Goal: Task Accomplishment & Management: Manage account settings

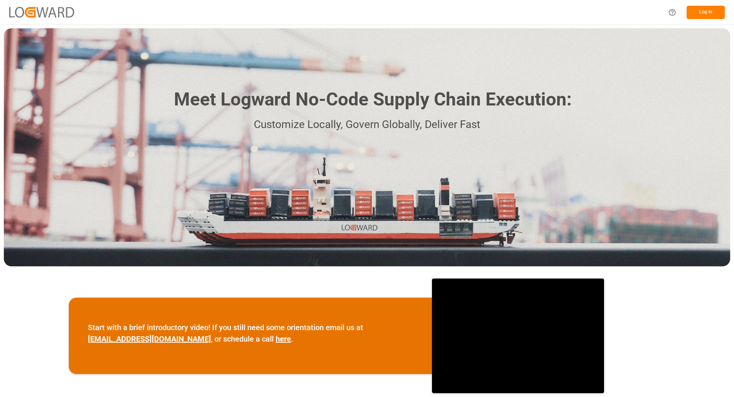
click at [697, 12] on button "Log In" at bounding box center [706, 12] width 38 height 13
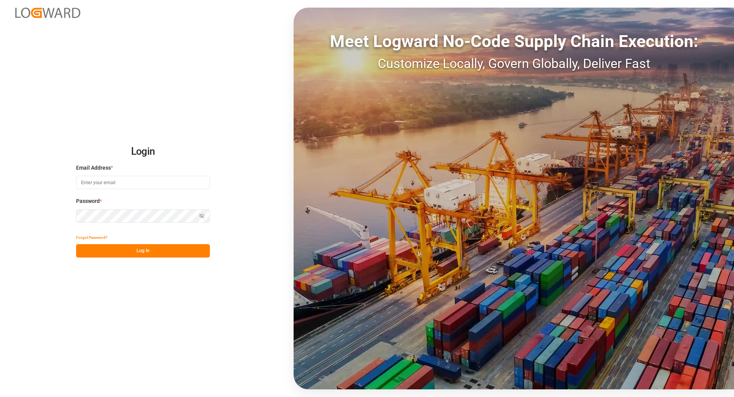
type input "[EMAIL_ADDRESS][DOMAIN_NAME]"
click at [122, 254] on button "Log In" at bounding box center [143, 250] width 134 height 13
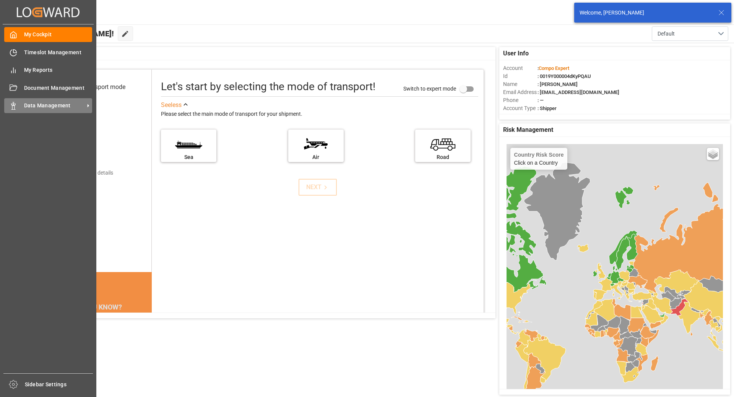
click at [12, 105] on icon at bounding box center [14, 106] width 8 height 8
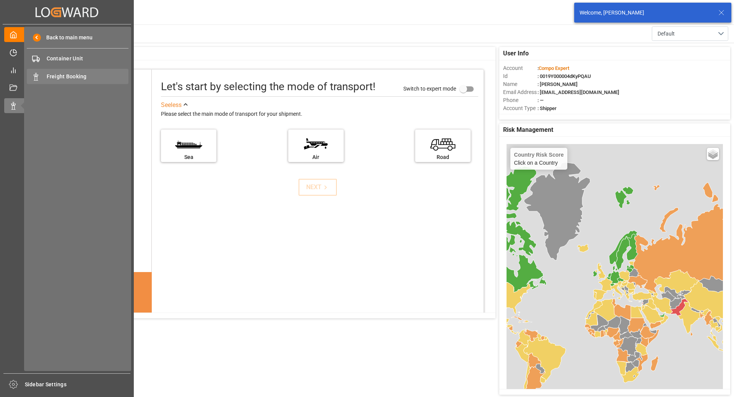
click at [69, 73] on span "Freight Booking" at bounding box center [88, 77] width 82 height 8
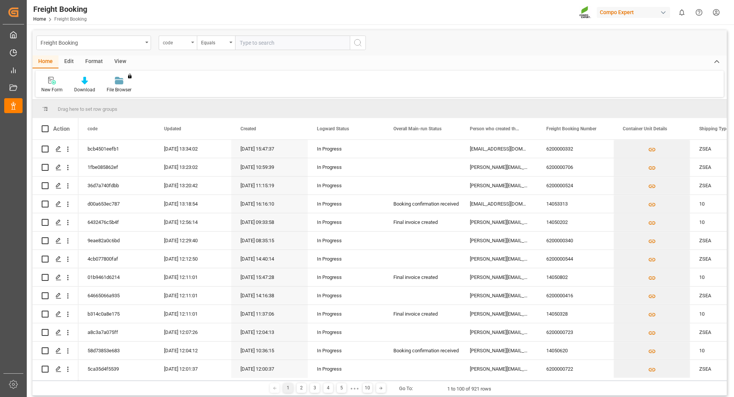
click at [193, 44] on div "code" at bounding box center [178, 43] width 38 height 15
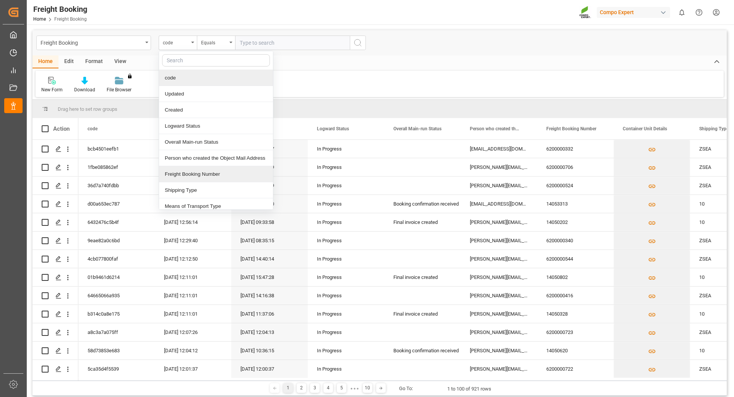
click at [187, 174] on div "Freight Booking Number" at bounding box center [216, 174] width 114 height 16
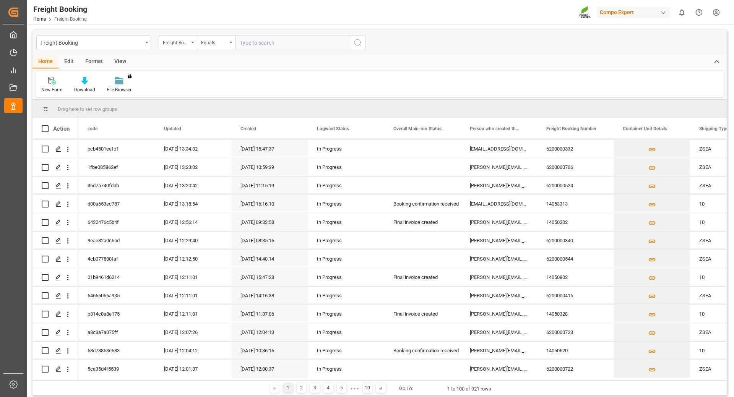
click at [258, 42] on input "text" at bounding box center [292, 43] width 115 height 15
type input "6200000425"
click at [360, 40] on icon "search button" at bounding box center [357, 42] width 9 height 9
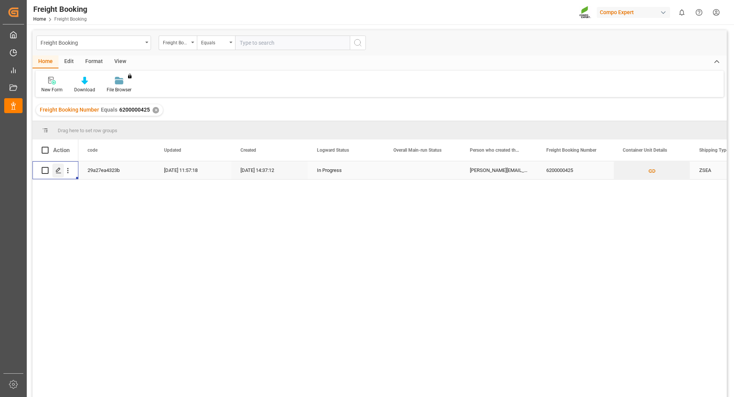
click at [58, 171] on icon "Press SPACE to select this row." at bounding box center [58, 171] width 6 height 6
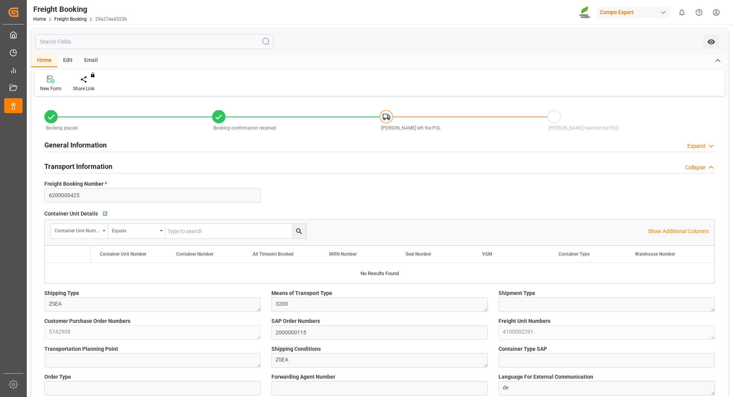
type input "BEANR"
type input "CLSAI"
type input "0"
type input "51120"
type input "[DATE] 01:00"
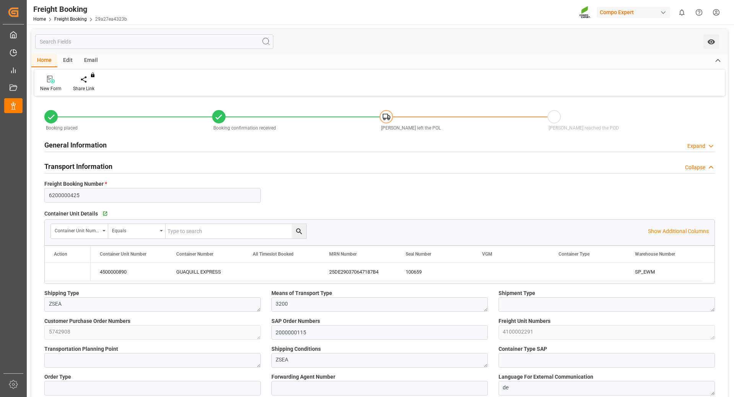
type input "[DATE] 01:00"
type input "[DATE] 00:00"
type input "[DATE] 14:37"
type input "[DATE] 10:12"
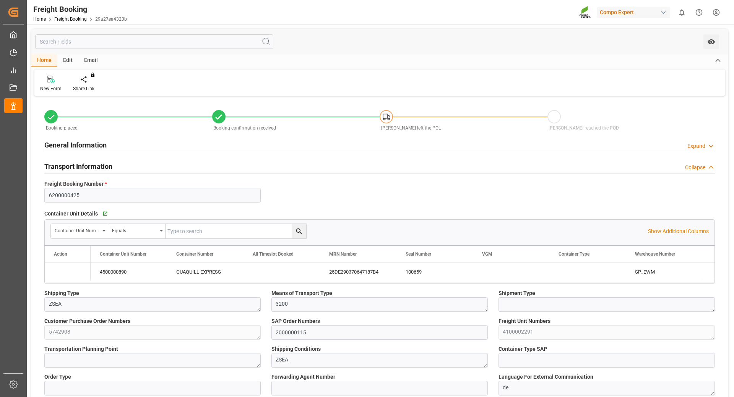
type input "[DATE] 10:12"
type input "[DATE] 11:56"
drag, startPoint x: 404, startPoint y: 269, endPoint x: 428, endPoint y: 272, distance: 24.3
click at [428, 272] on div "100659" at bounding box center [435, 272] width 77 height 18
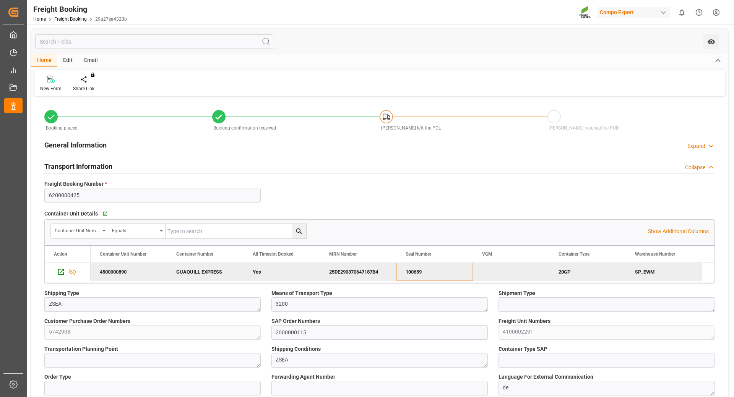
click at [347, 268] on div "25DE290370647187B4" at bounding box center [358, 272] width 77 height 18
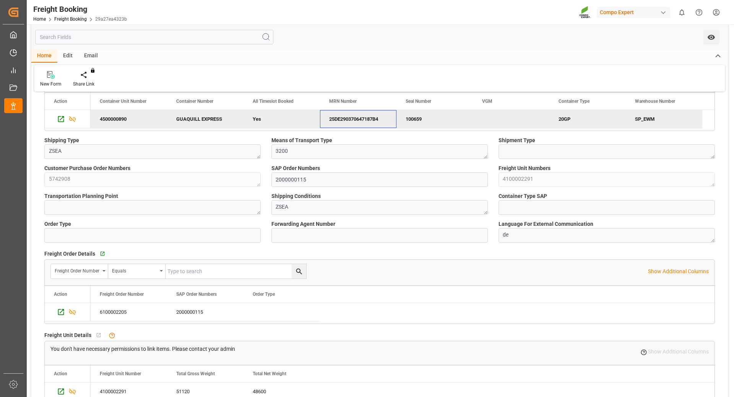
scroll to position [191, 0]
